Goal: Task Accomplishment & Management: Use online tool/utility

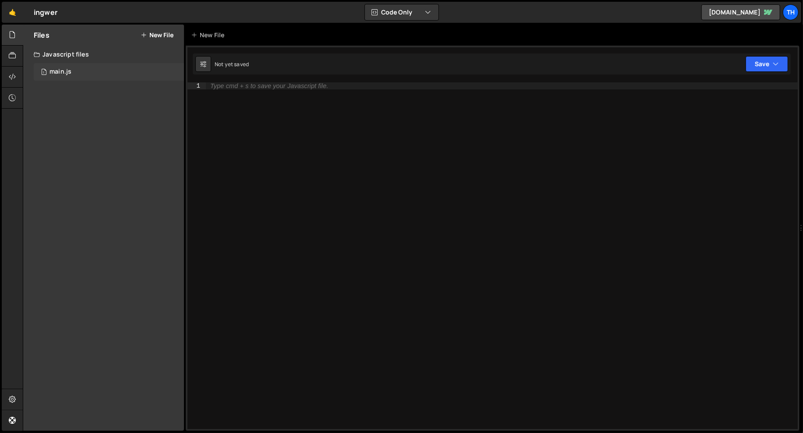
click at [66, 70] on div "main.js" at bounding box center [61, 72] width 22 height 8
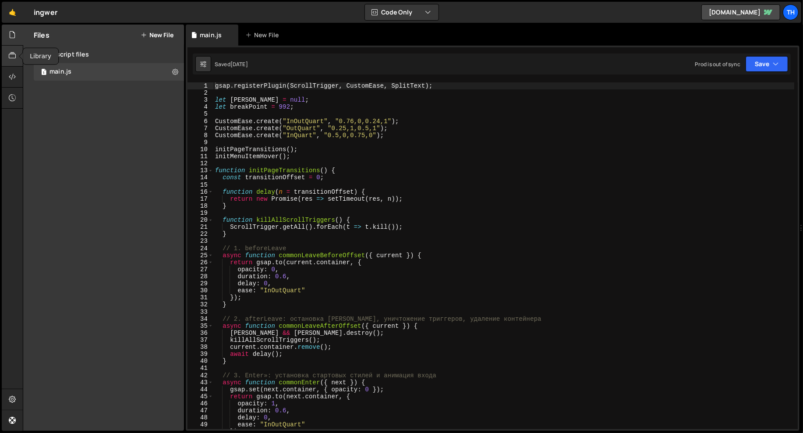
scroll to position [703, 0]
click at [17, 21] on link "🤙" at bounding box center [12, 12] width 21 height 21
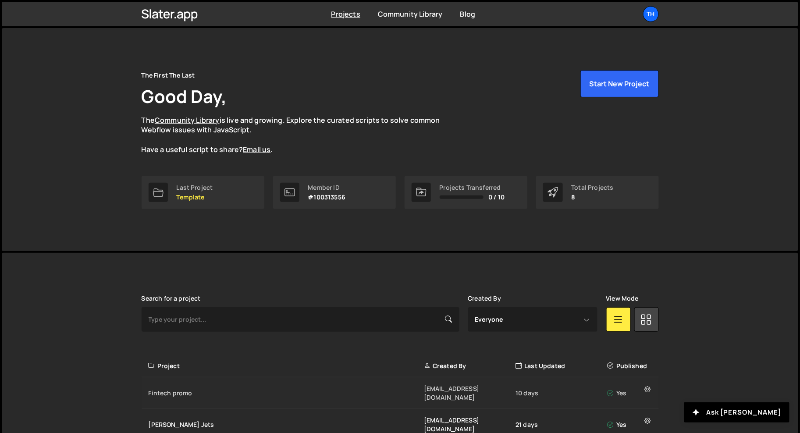
scroll to position [171, 0]
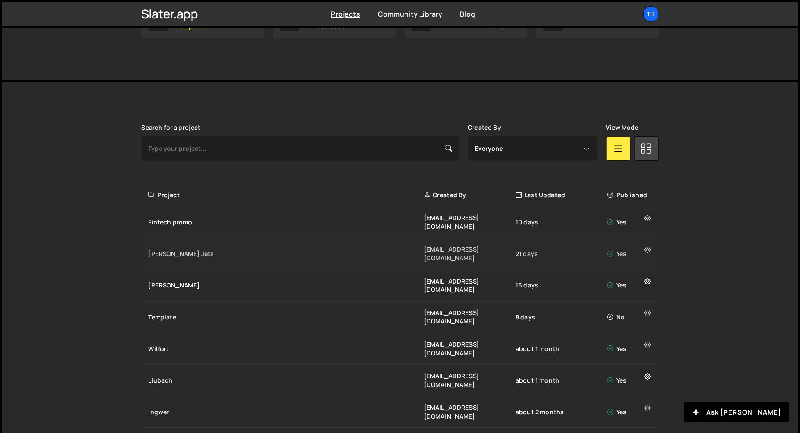
click at [168, 245] on div "[PERSON_NAME] Jets [EMAIL_ADDRESS][DOMAIN_NAME] 21 days Yes" at bounding box center [400, 254] width 517 height 32
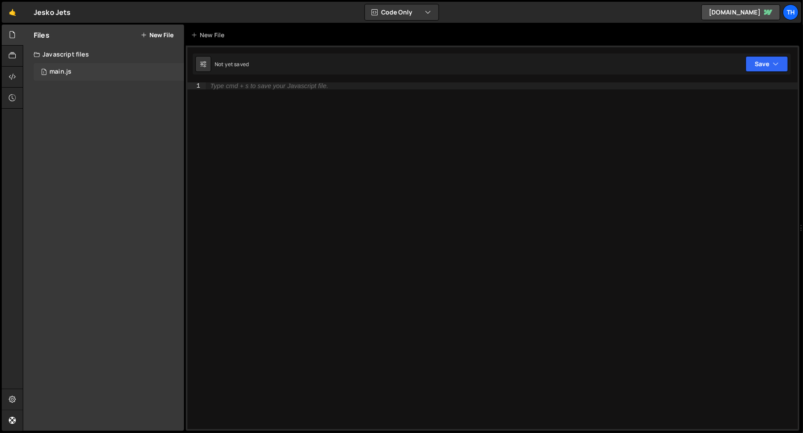
click at [89, 80] on div "1 main.js 0" at bounding box center [109, 72] width 150 height 18
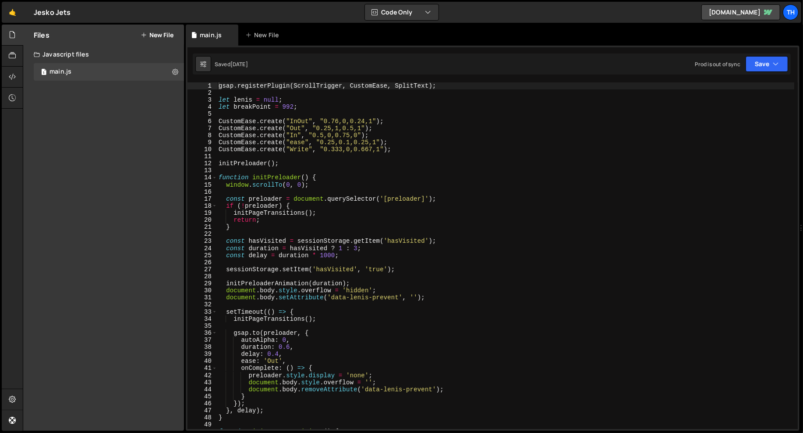
scroll to position [1795, 0]
click at [214, 176] on span at bounding box center [214, 177] width 5 height 7
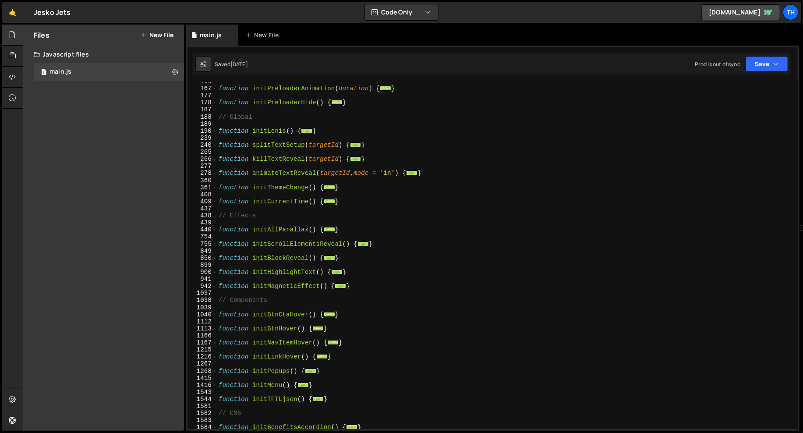
scroll to position [159, 0]
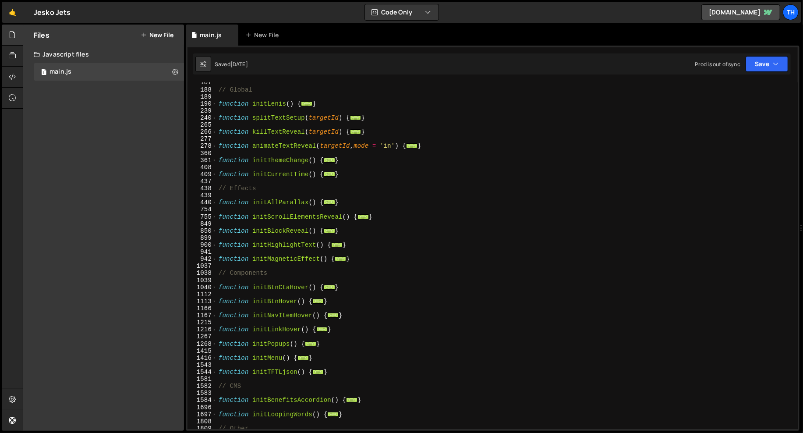
click at [215, 340] on div "1267" at bounding box center [203, 336] width 30 height 7
click at [214, 342] on span at bounding box center [214, 343] width 5 height 7
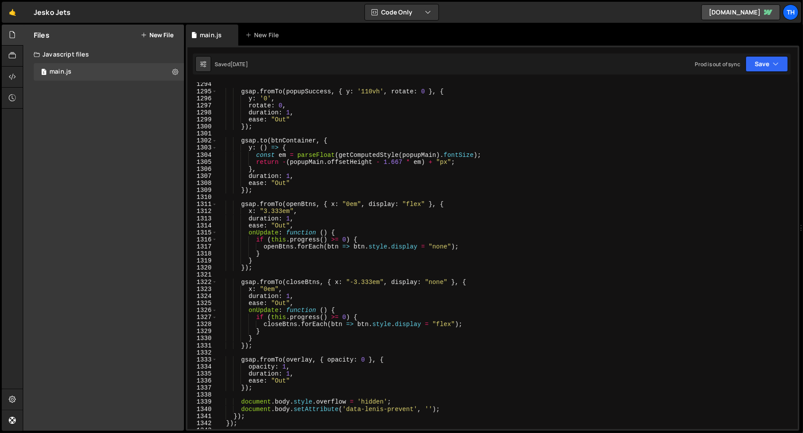
scroll to position [669, 0]
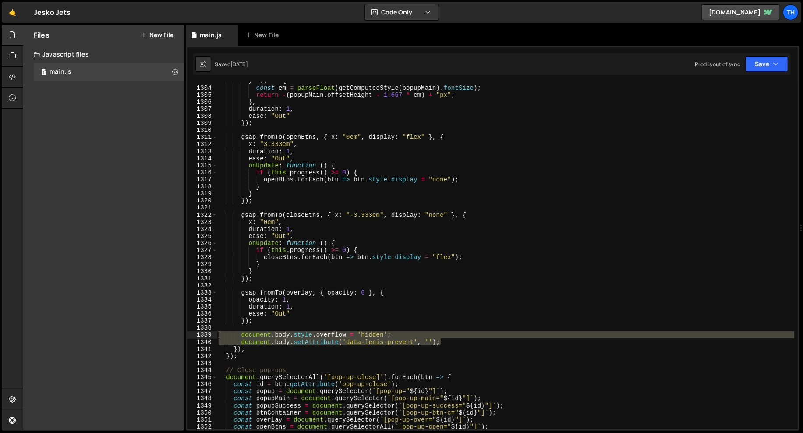
drag, startPoint x: 472, startPoint y: 340, endPoint x: 172, endPoint y: 334, distance: 300.2
click at [172, 334] on div "Files New File Javascript files 1 main.js 0 CSS files Copy share link Edit File…" at bounding box center [413, 228] width 780 height 407
type textarea "document.body.style.overflow = 'hidden'; document.body.setAttribute('data-lenis…"
